Goal: Task Accomplishment & Management: Use online tool/utility

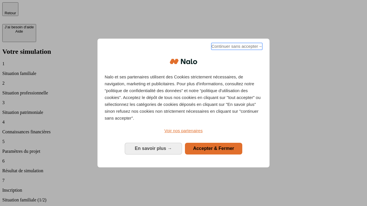
click at [236, 47] on span "Continuer sans accepter →" at bounding box center [236, 46] width 51 height 7
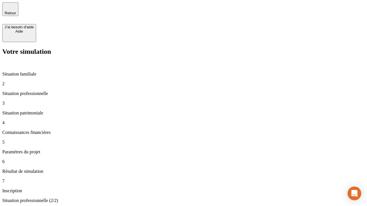
type input "30 000"
type input "1 000"
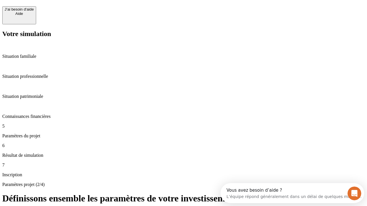
scroll to position [11, 0]
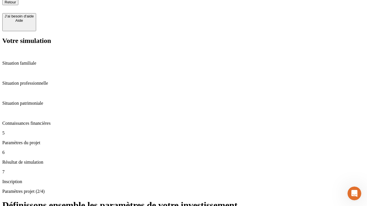
type input "65"
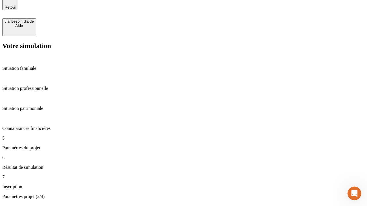
type input "5 000"
type input "640"
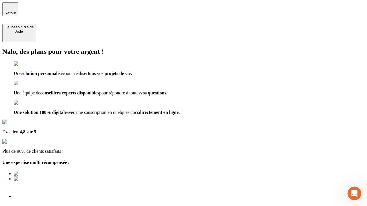
type input "[EMAIL_ADDRESS][DOMAIN_NAME]"
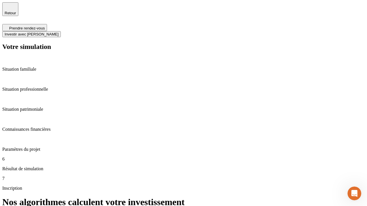
scroll to position [2, 0]
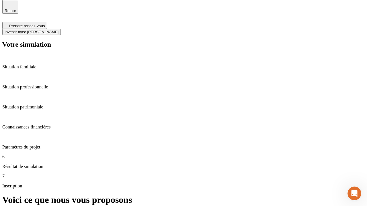
click at [59, 30] on span "Investir avec [PERSON_NAME]" at bounding box center [32, 32] width 54 height 4
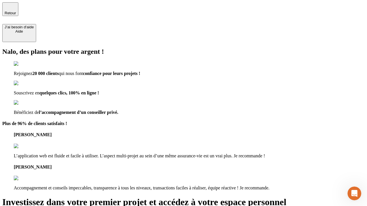
type input "[PERSON_NAME][EMAIL_ADDRESS][DOMAIN_NAME]"
